Goal: Task Accomplishment & Management: Use online tool/utility

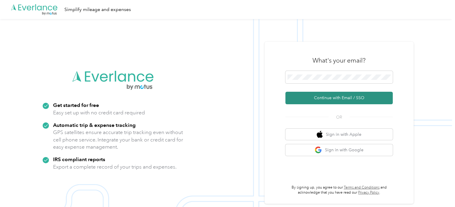
click at [342, 101] on button "Continue with Email / SSO" at bounding box center [338, 98] width 107 height 13
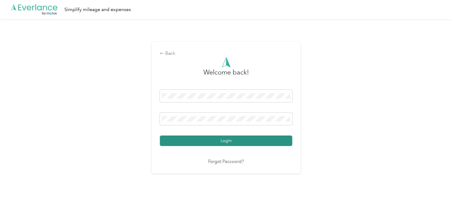
click at [229, 138] on button "Login" at bounding box center [226, 141] width 132 height 10
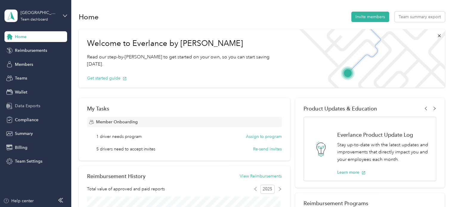
click at [29, 103] on span "Data Exports" at bounding box center [27, 106] width 25 height 6
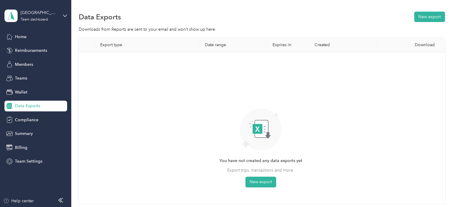
click at [223, 47] on th "Date range" at bounding box center [233, 45] width 67 height 15
click at [262, 184] on button "New export" at bounding box center [260, 182] width 31 height 11
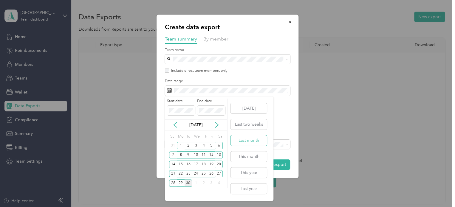
click at [254, 141] on button "Last month" at bounding box center [248, 140] width 36 height 10
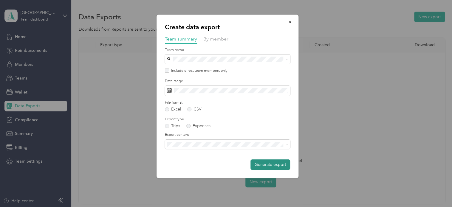
click at [268, 166] on button "Generate export" at bounding box center [270, 164] width 40 height 10
